Goal: Navigation & Orientation: Find specific page/section

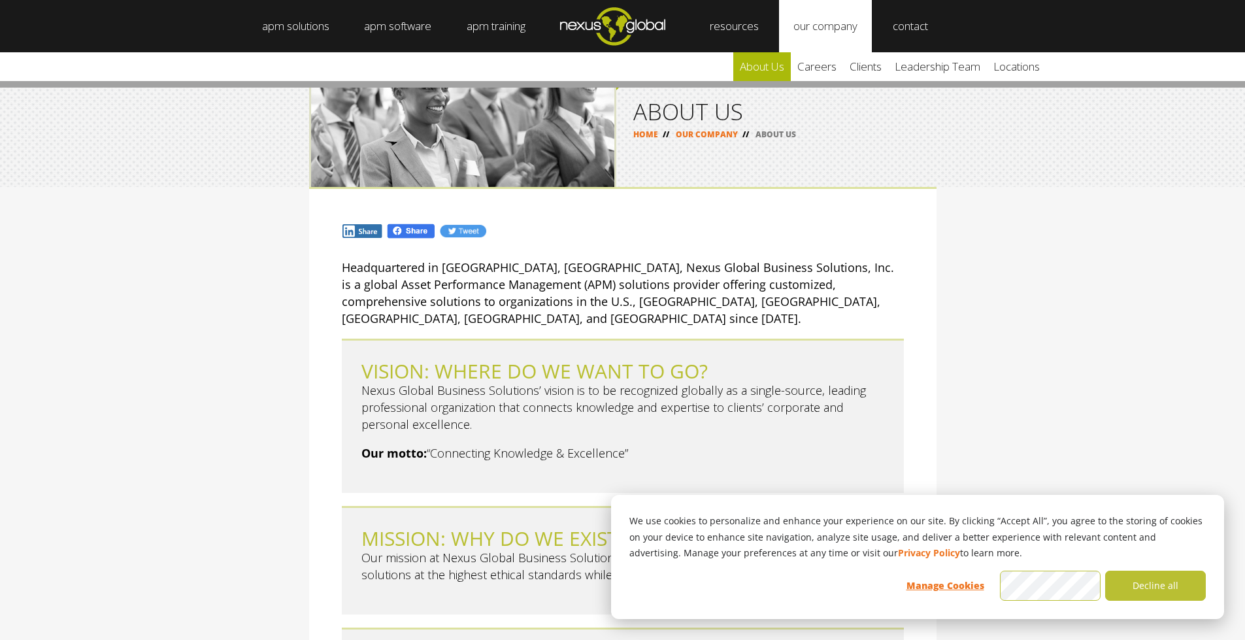
click at [616, 66] on link "about us" at bounding box center [762, 66] width 58 height 29
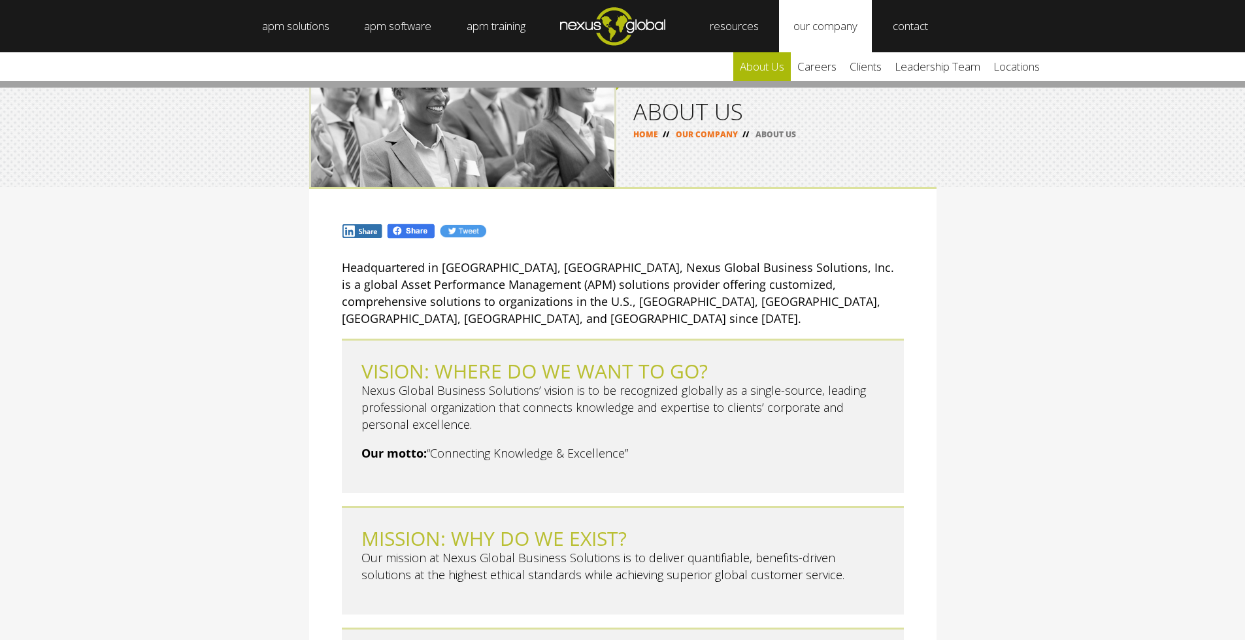
click at [780, 66] on link "about us" at bounding box center [762, 66] width 58 height 29
click at [838, 64] on link "careers" at bounding box center [817, 66] width 52 height 29
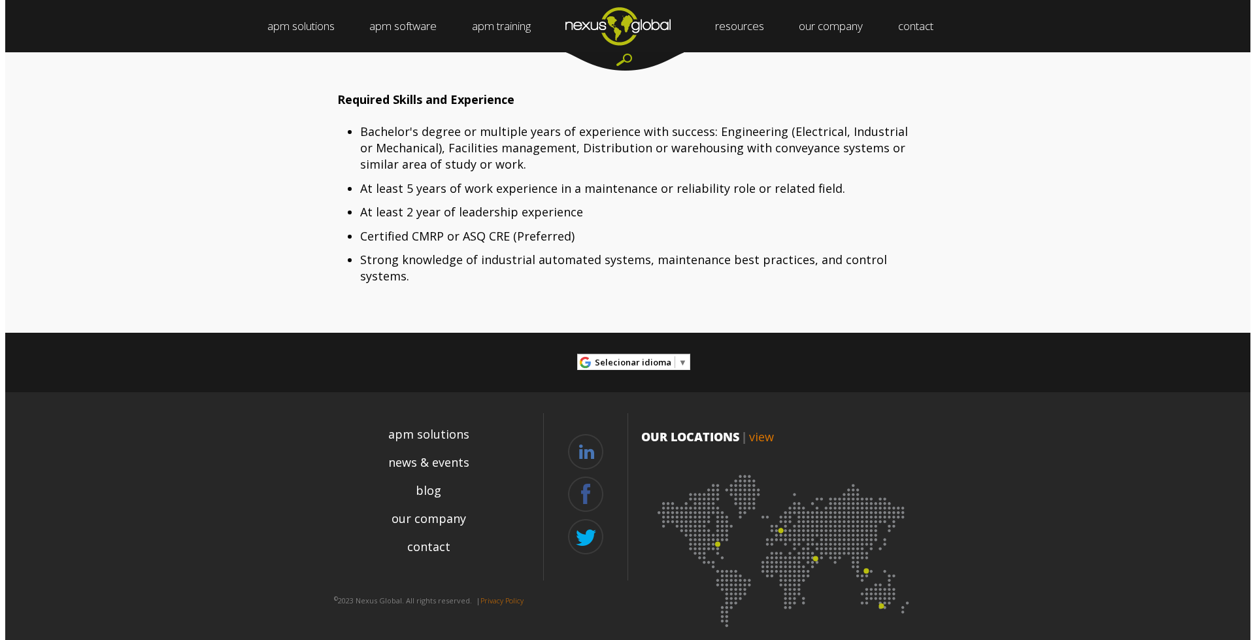
scroll to position [1756, 0]
